Goal: Information Seeking & Learning: Learn about a topic

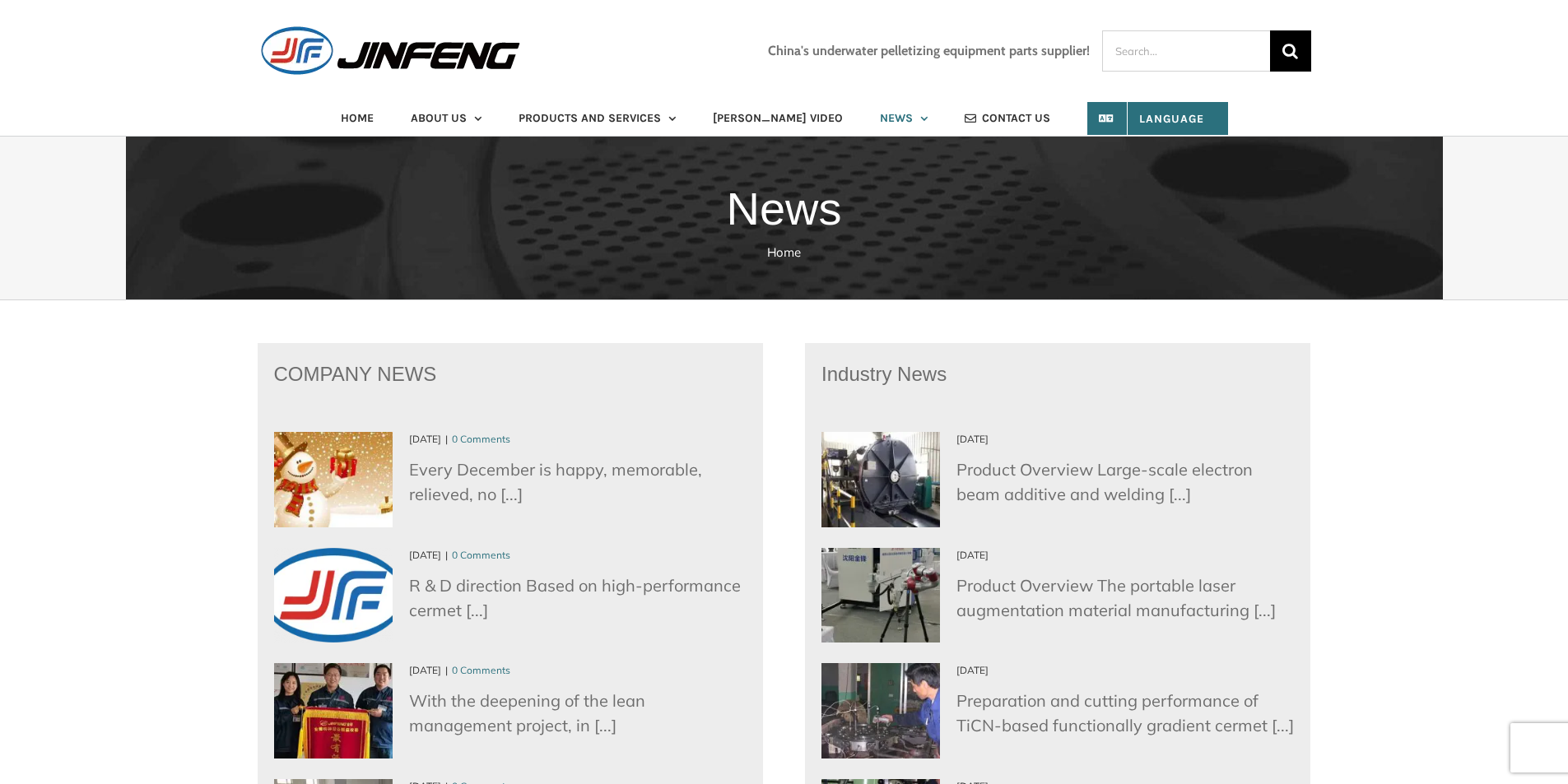
scroll to position [411, 0]
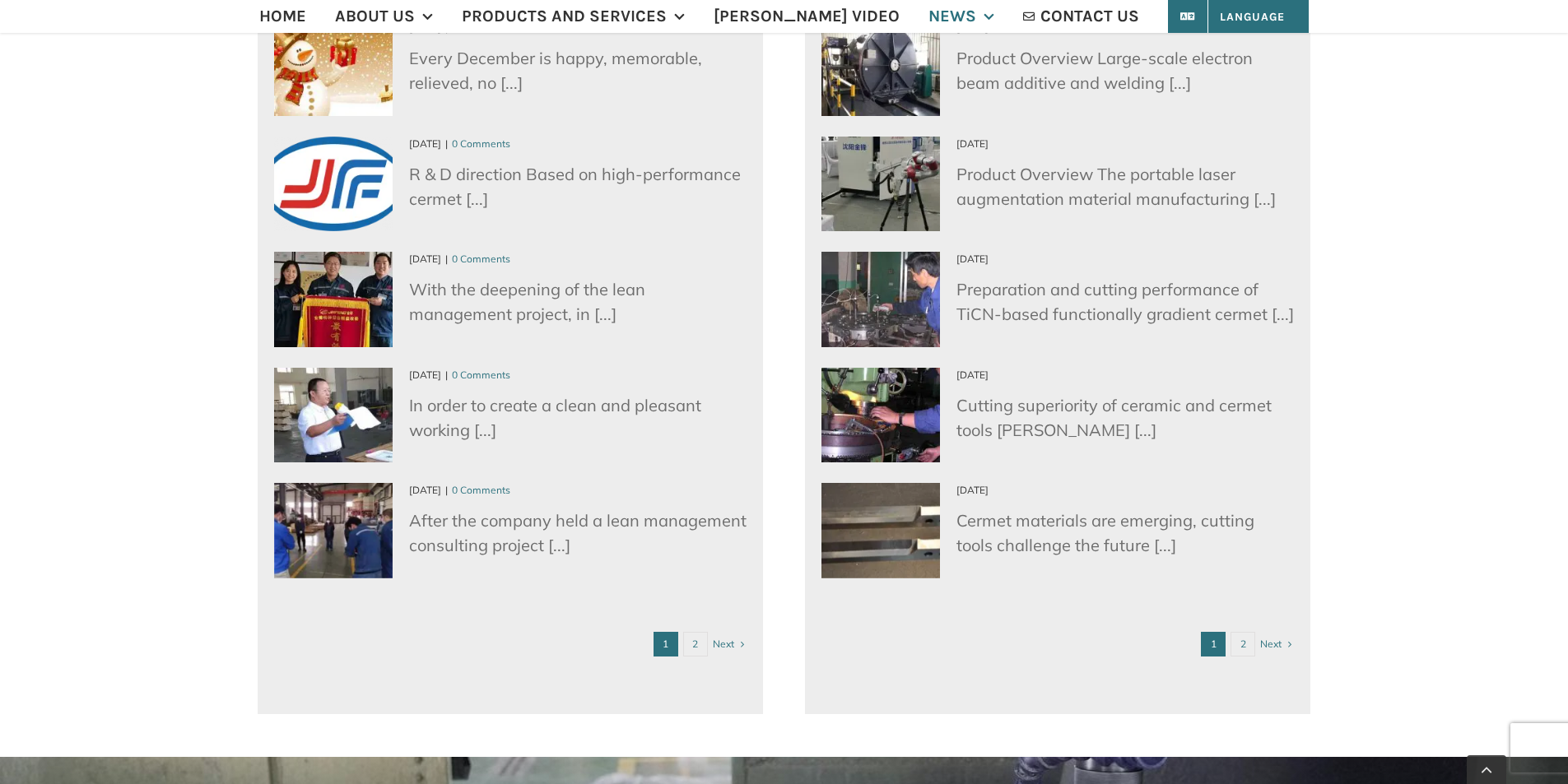
click at [1149, 393] on p "Cutting superiority of ceramic and cermet tools Brian [...]" at bounding box center [1057, 418] width 472 height 49
click at [1062, 395] on p "Cutting superiority of ceramic and cermet tools Brian [...]" at bounding box center [1057, 418] width 472 height 49
click at [962, 410] on p "Cutting superiority of ceramic and cermet tools Brian [...]" at bounding box center [1057, 418] width 472 height 49
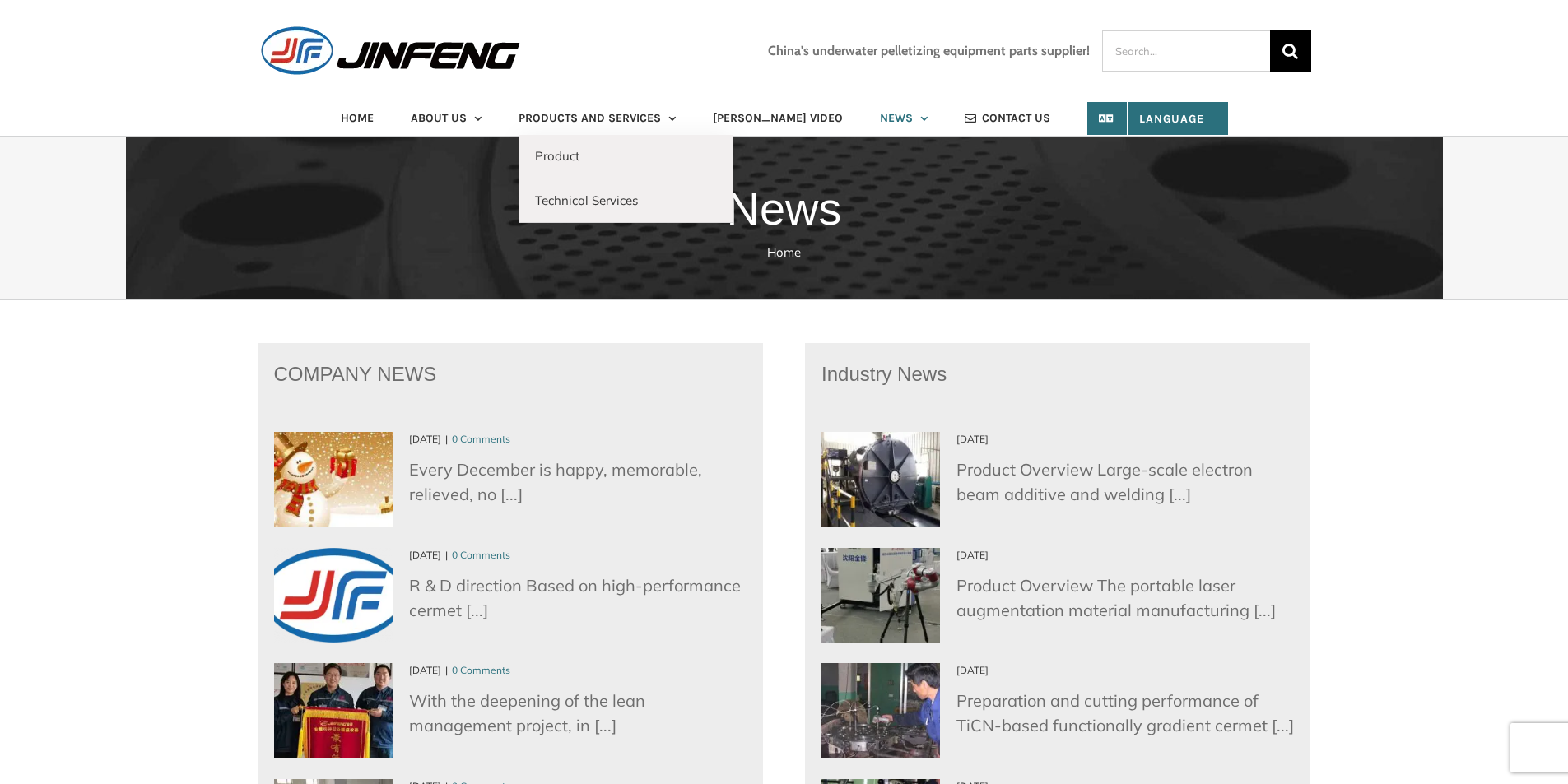
click at [703, 118] on li "PRODUCTS AND SERVICES Product Pelletizing knife Granulation Die Plate Pelletizi…" at bounding box center [615, 118] width 194 height 33
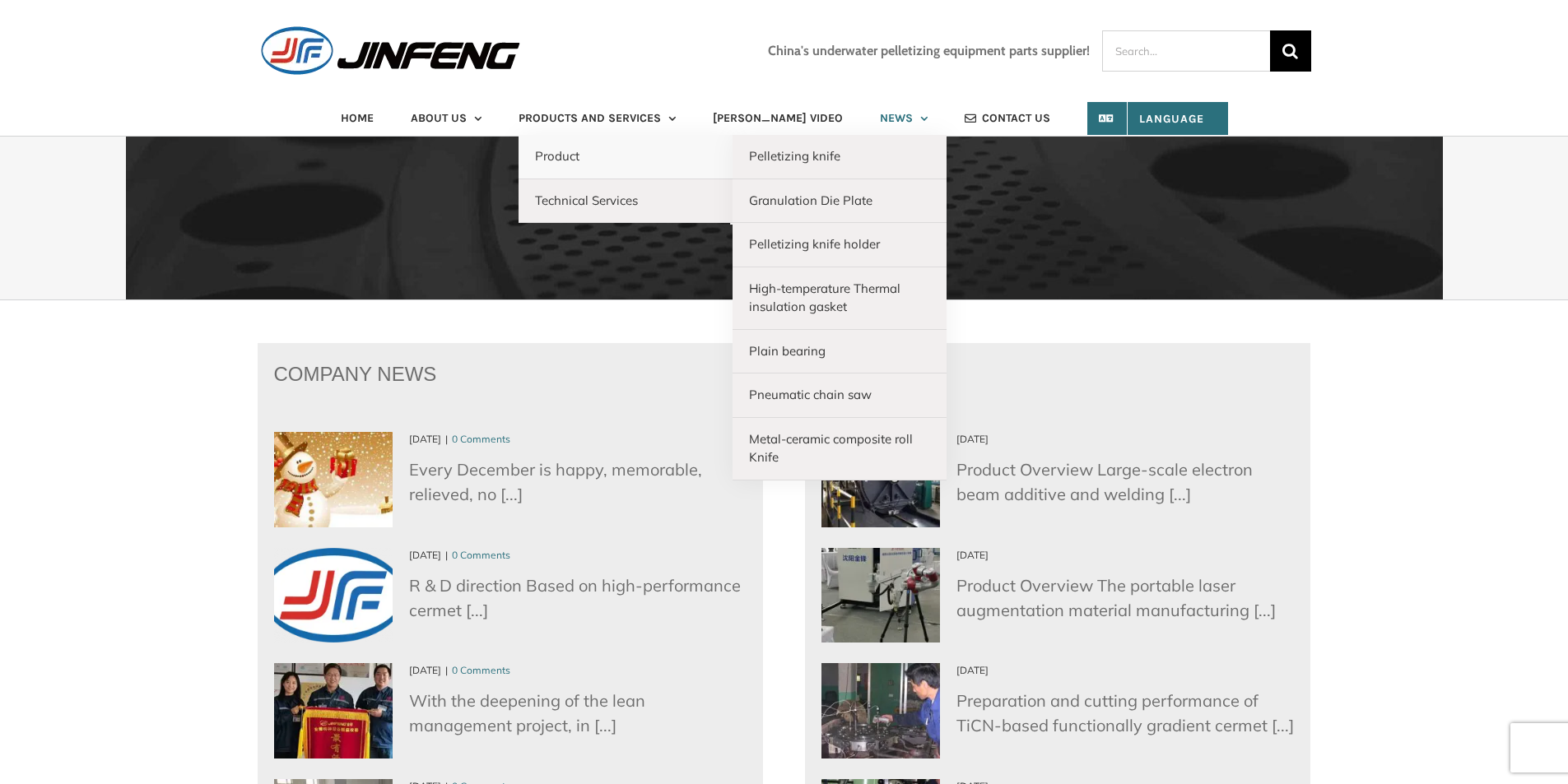
click at [654, 151] on link "Product" at bounding box center [625, 158] width 214 height 44
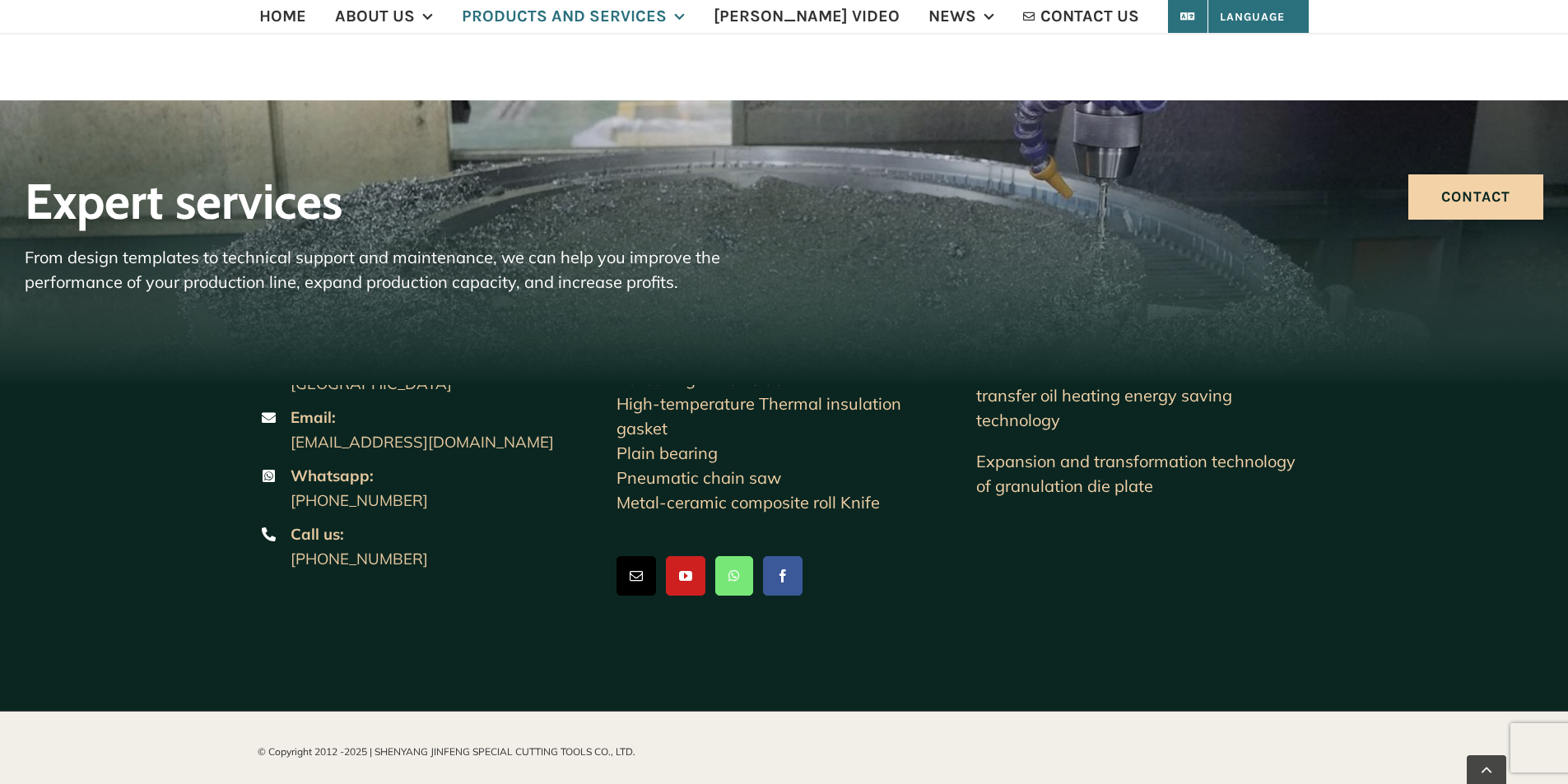
scroll to position [506, 0]
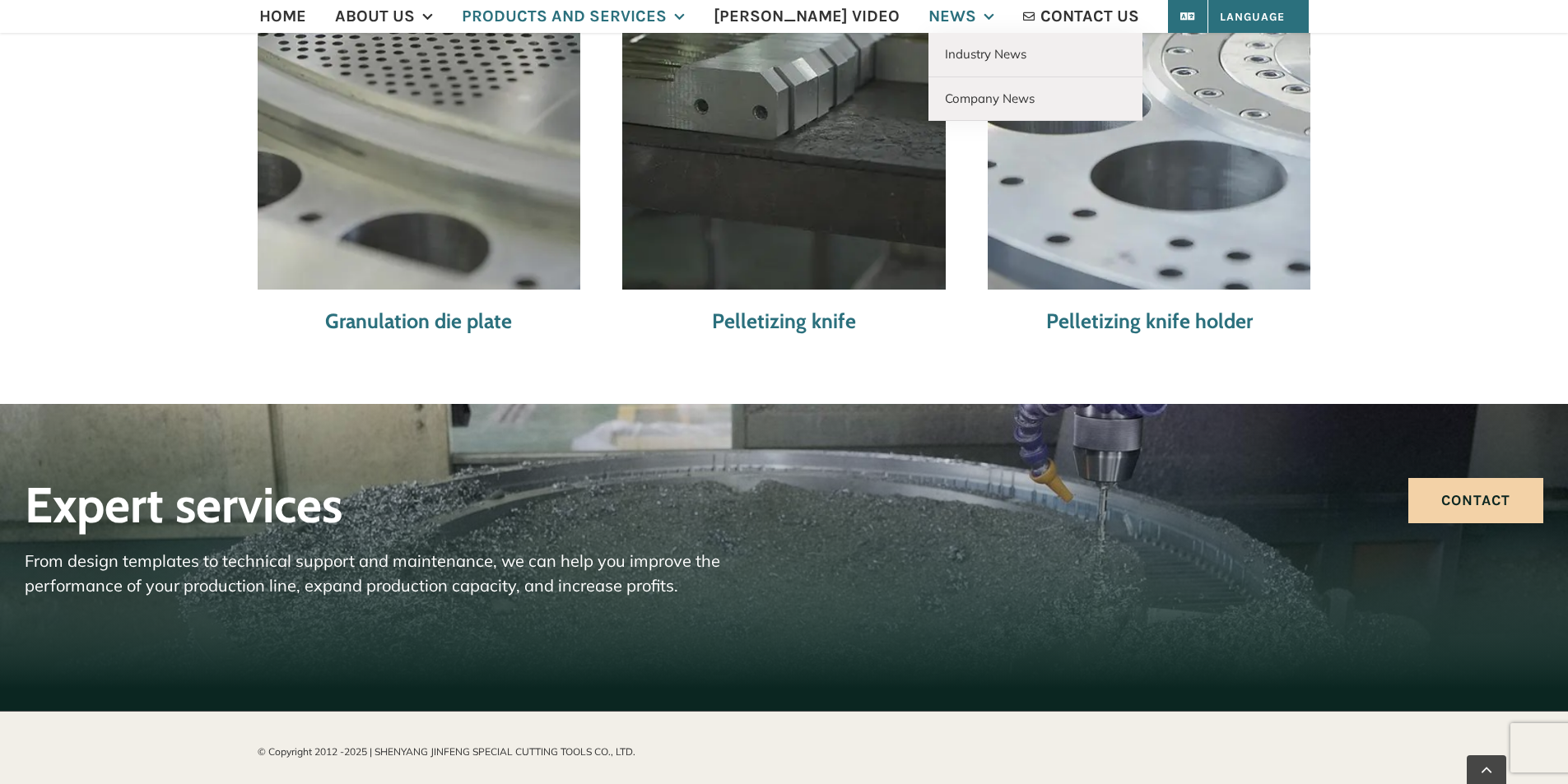
click at [940, 16] on span "NEWS" at bounding box center [952, 16] width 47 height 16
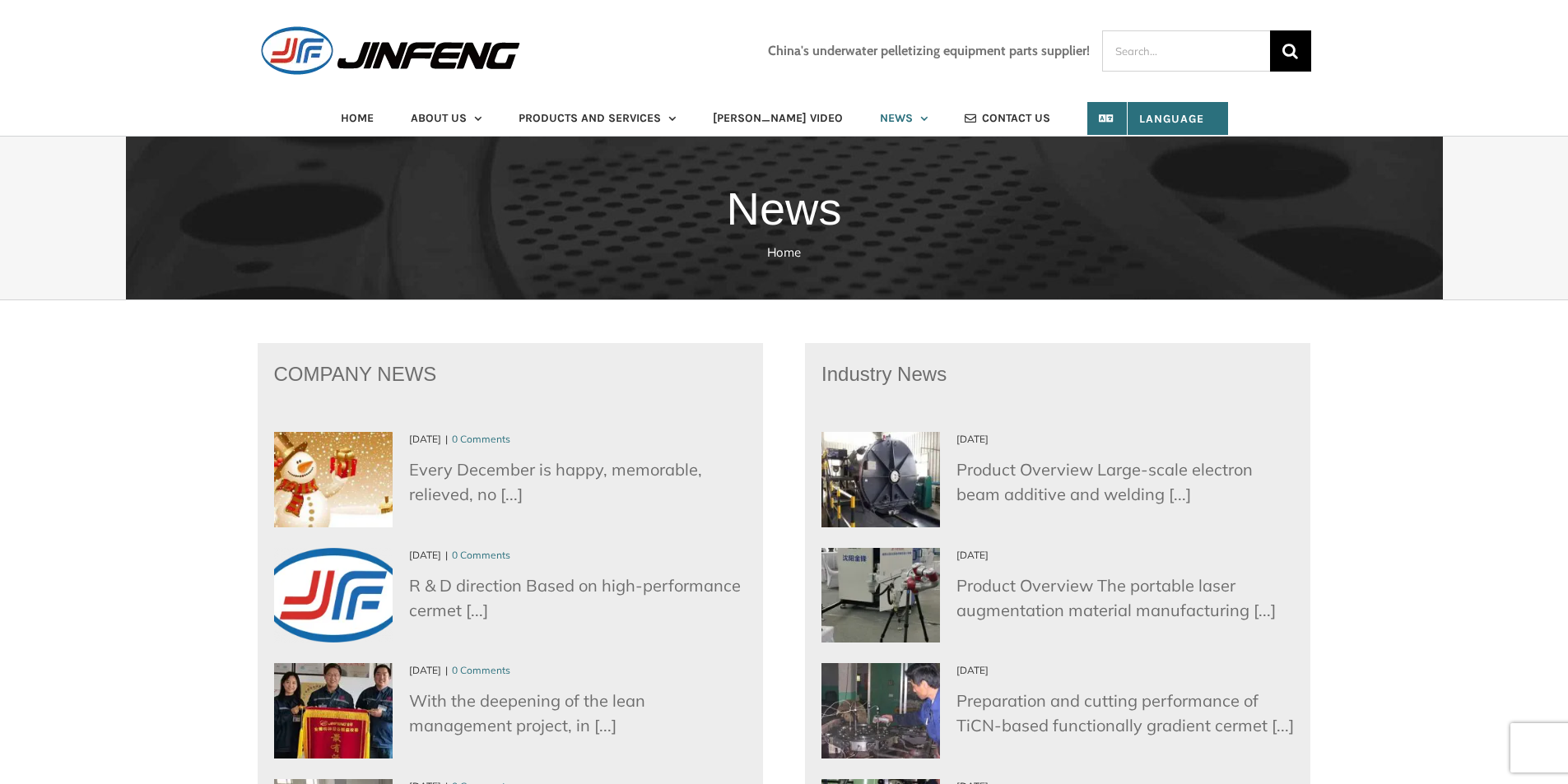
click at [1064, 483] on p "Product Overview Large-scale electron beam additive and welding [...]" at bounding box center [1057, 481] width 472 height 49
click at [841, 498] on img "Large-scale electron beam additive and welding equipment" at bounding box center [880, 479] width 130 height 104
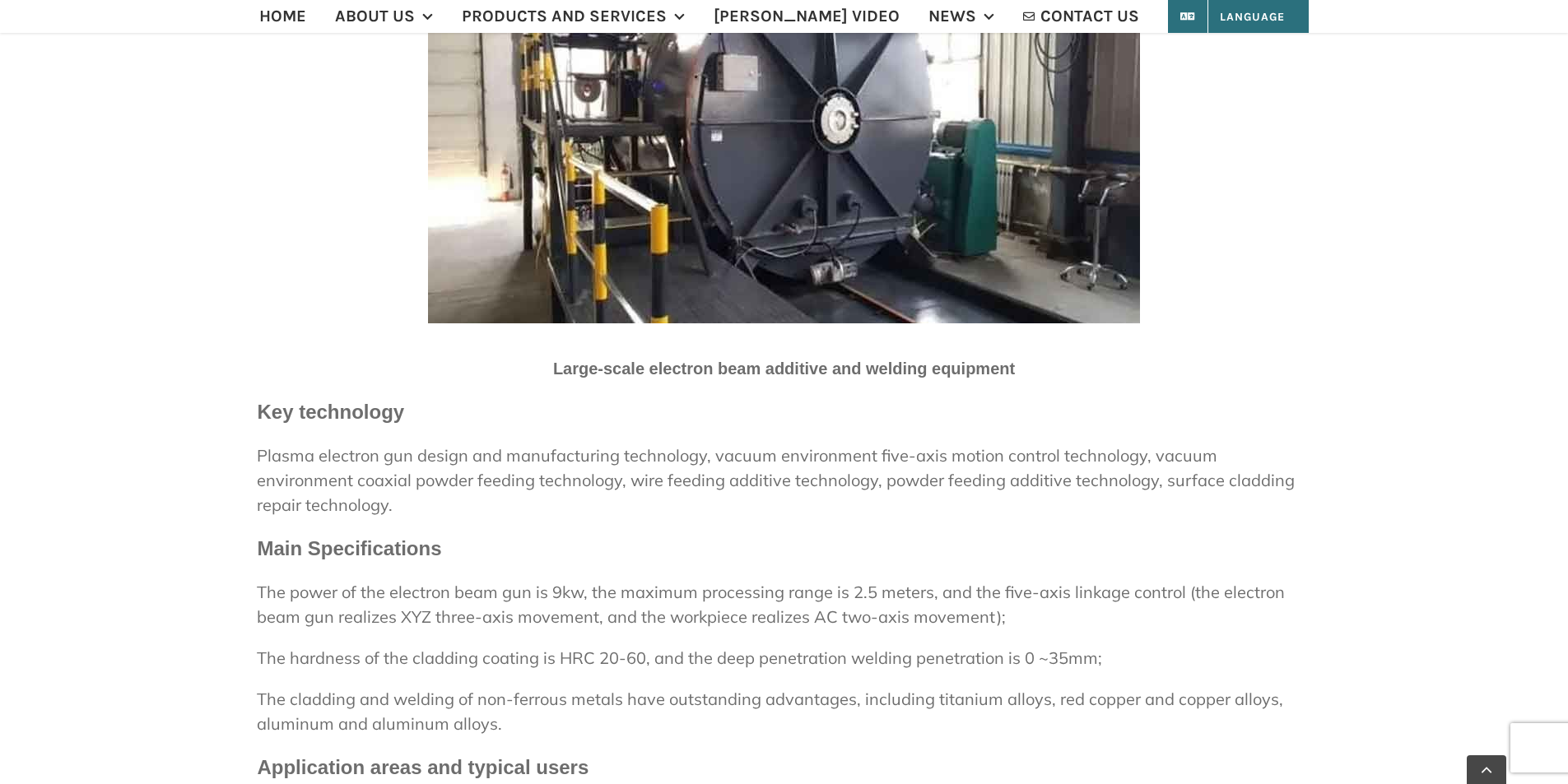
scroll to position [1069, 0]
